Goal: Task Accomplishment & Management: Manage account settings

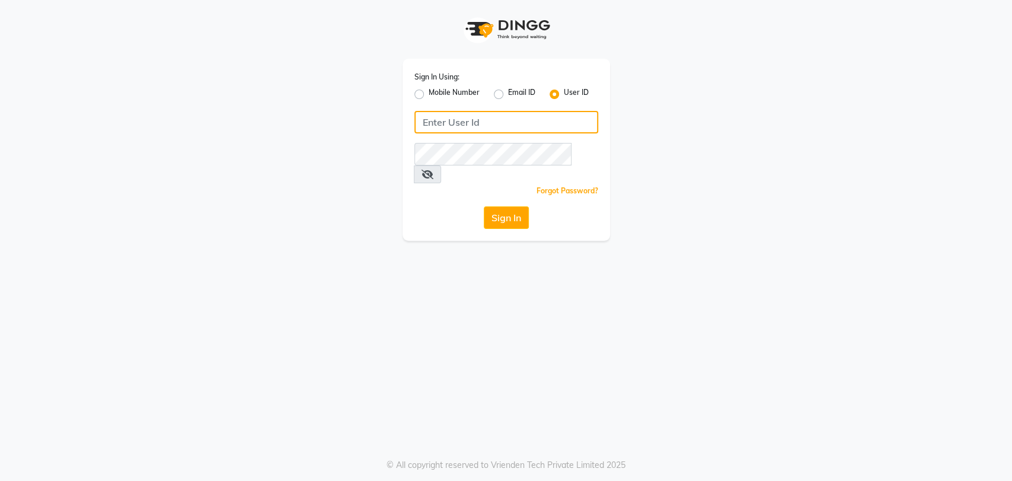
click at [494, 120] on input "Username" at bounding box center [507, 122] width 184 height 23
type input "sahooshairstudio"
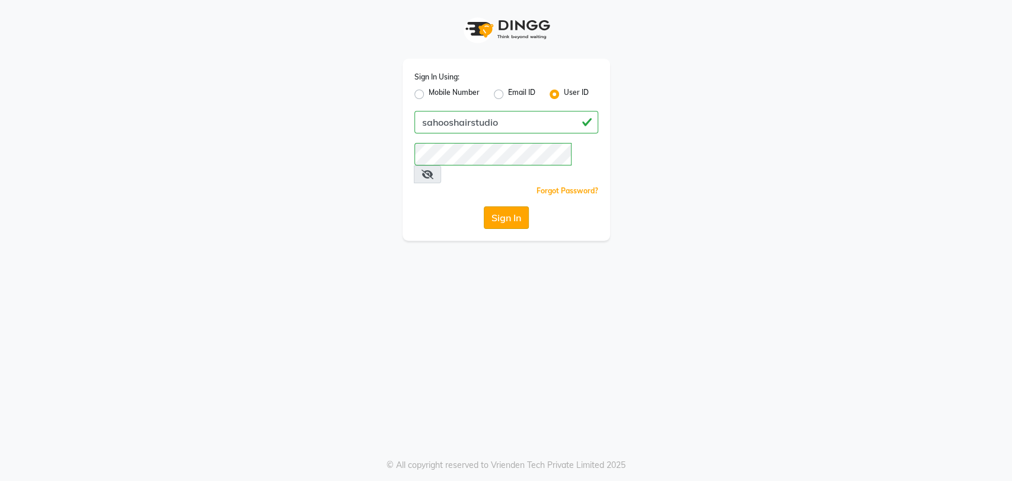
click at [504, 206] on button "Sign In" at bounding box center [506, 217] width 45 height 23
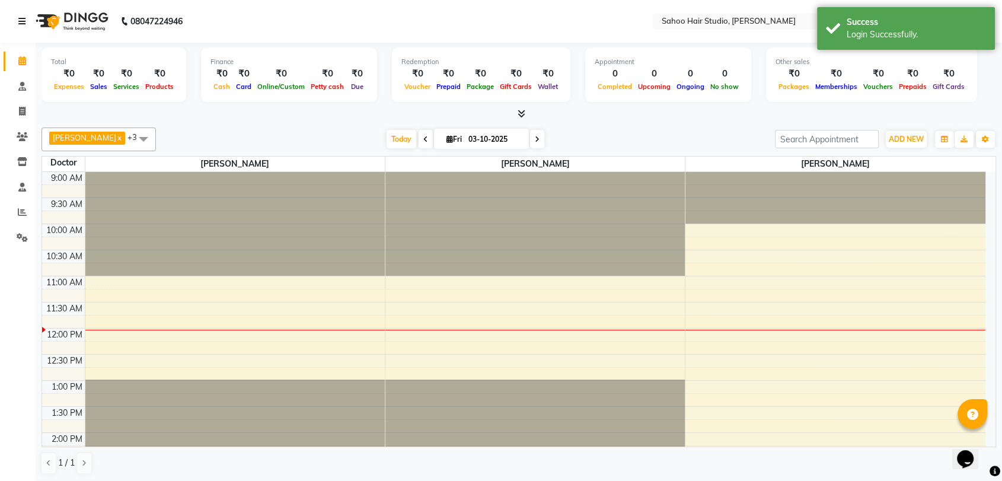
click at [24, 17] on icon at bounding box center [21, 21] width 7 height 8
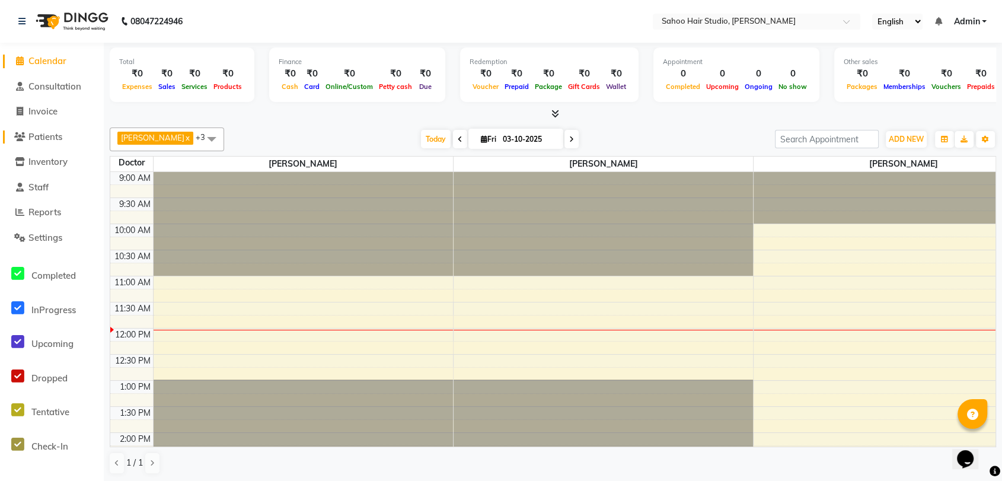
click at [45, 142] on span "Patients" at bounding box center [45, 136] width 34 height 11
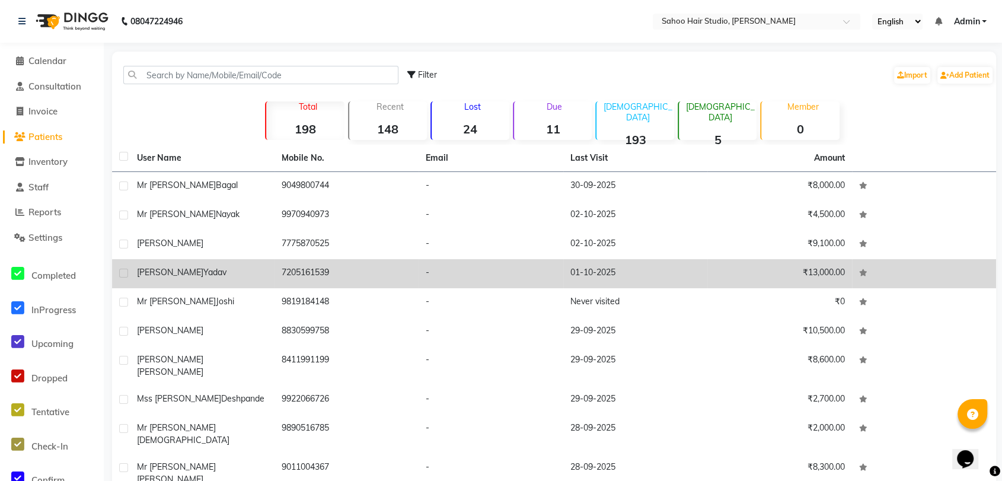
click at [241, 270] on div "[PERSON_NAME]" at bounding box center [202, 272] width 130 height 12
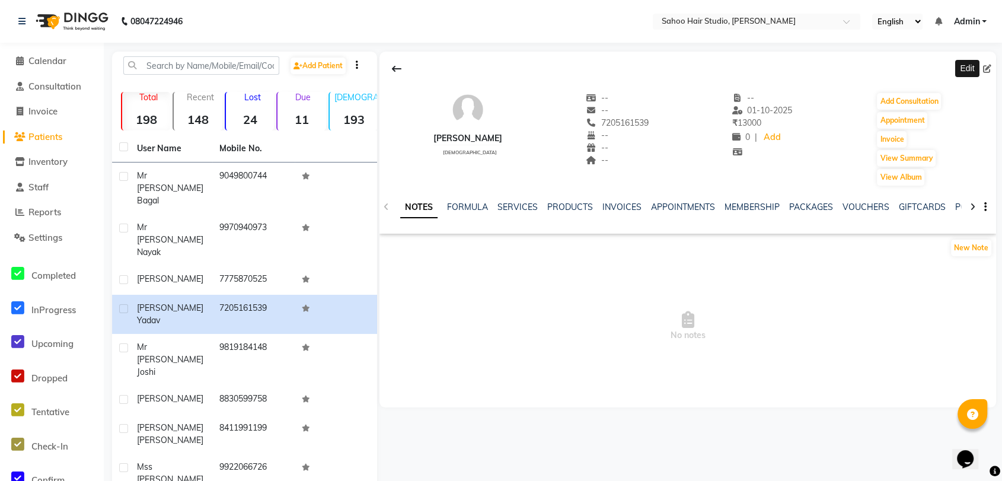
click at [989, 68] on icon at bounding box center [987, 69] width 8 height 8
select select "[DEMOGRAPHIC_DATA]"
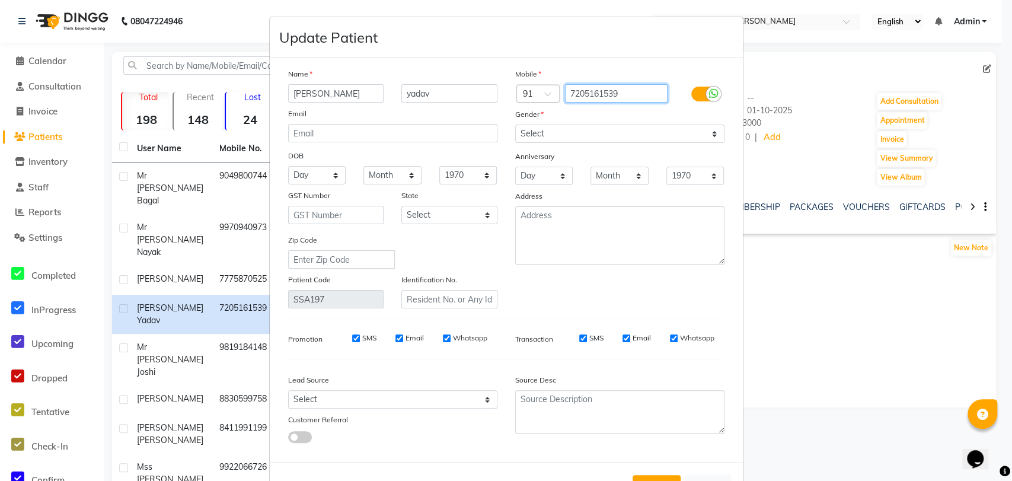
click at [624, 88] on input "7205161539" at bounding box center [616, 93] width 103 height 18
type input "7"
